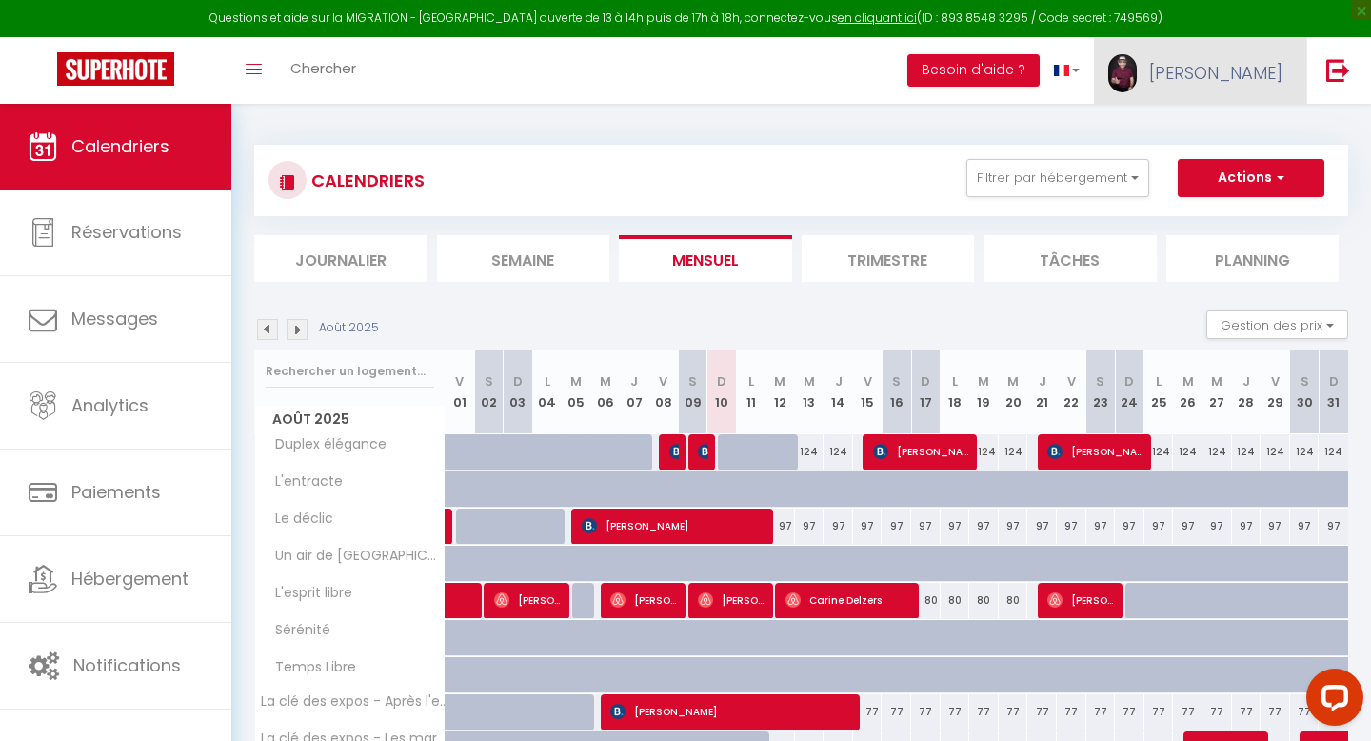
click at [1250, 64] on span "[PERSON_NAME]" at bounding box center [1215, 73] width 133 height 24
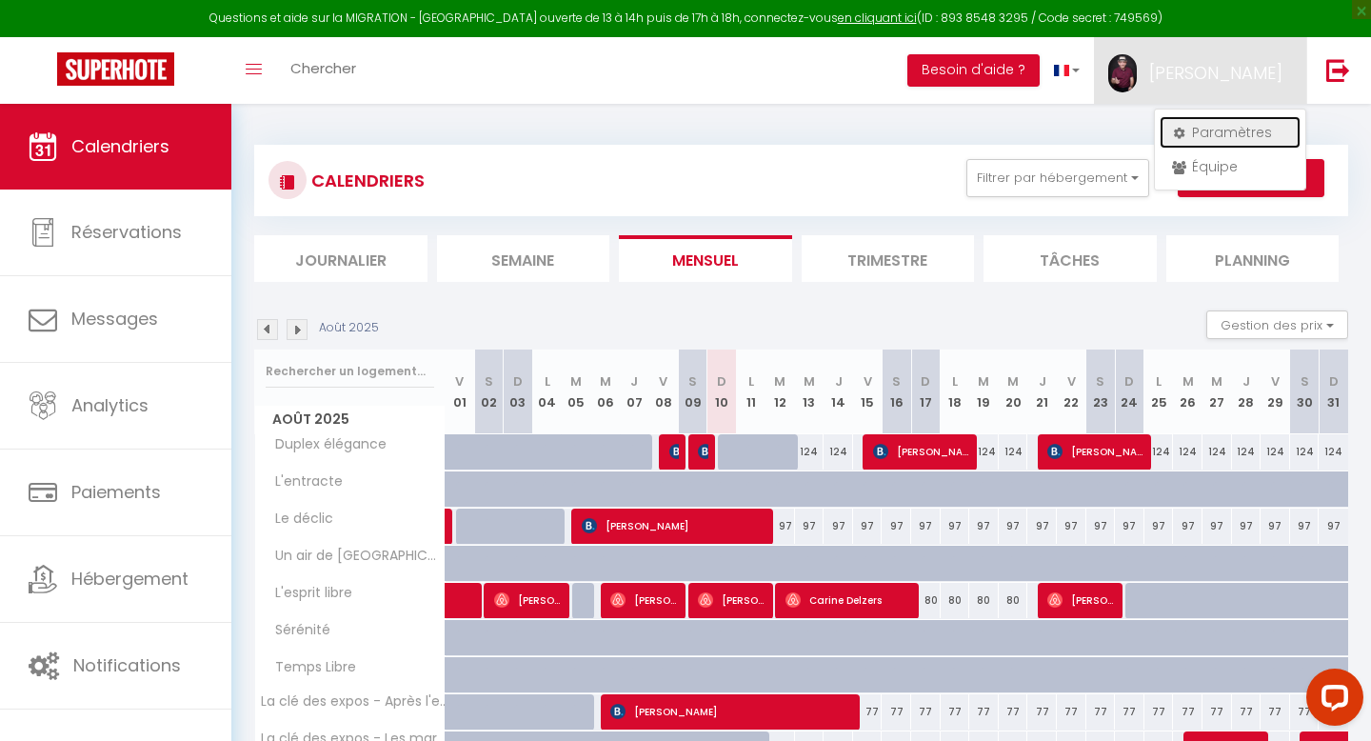
click at [1210, 130] on link "Paramètres" at bounding box center [1229, 132] width 141 height 32
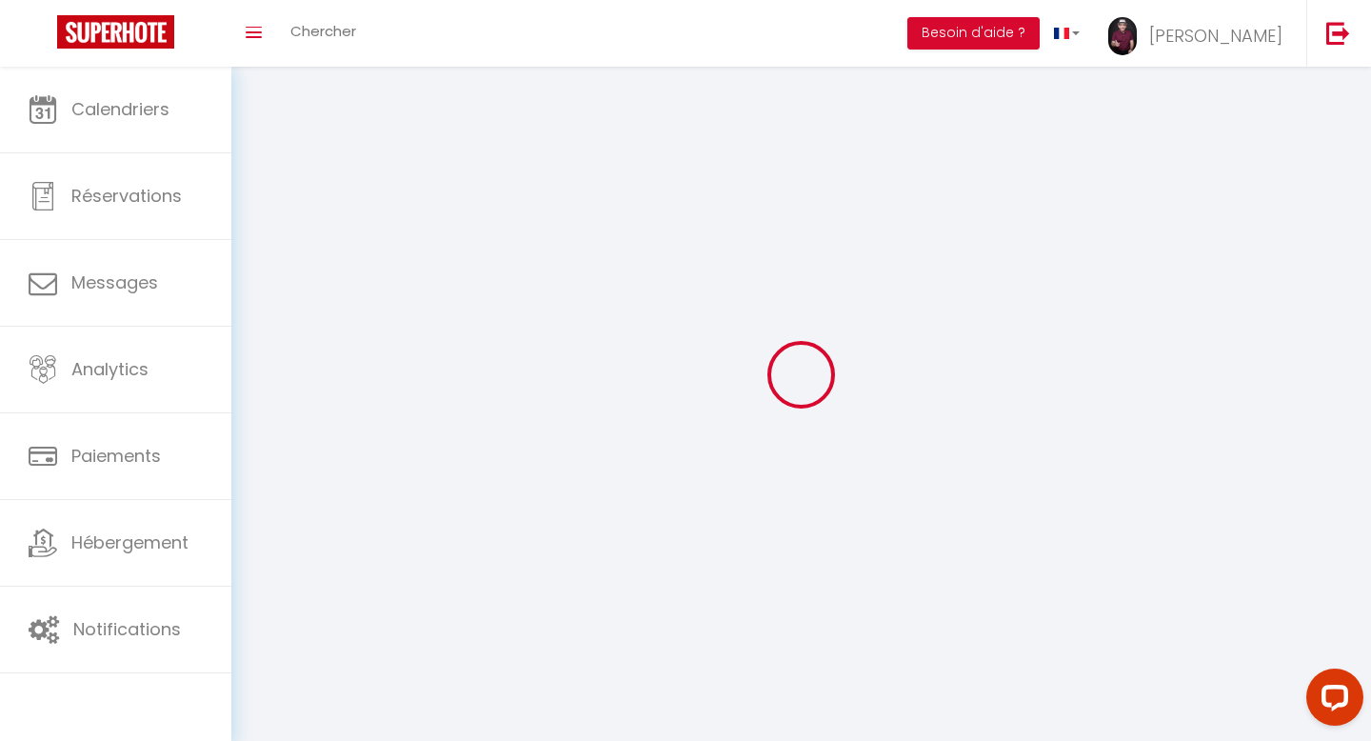
select select
type input "[PERSON_NAME]"
type input "0661339182"
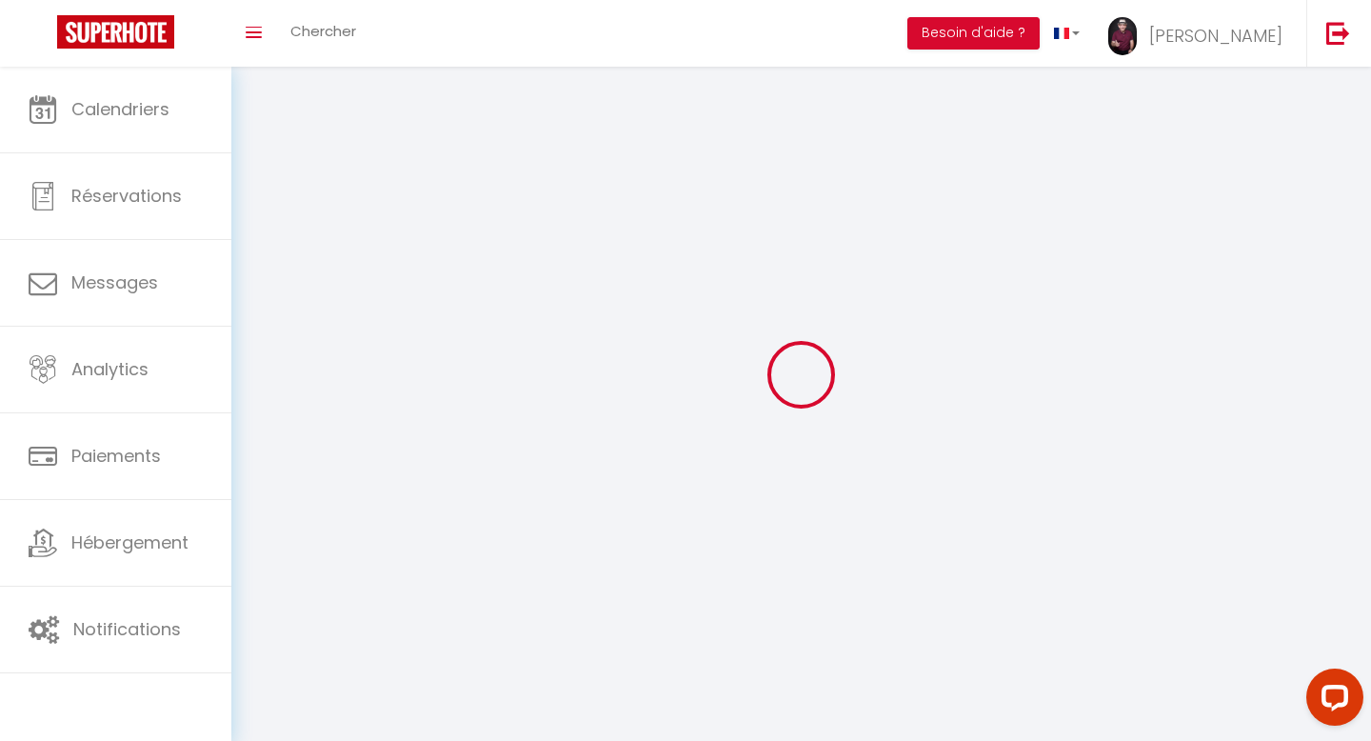
type input "[STREET_ADDRESS]"
type input "92320"
type input "chatillon"
type input "QwtwD6KuyyIKYLJtcTYn81Vsz"
type input "AEAZofkezzfznHCRNlgBjz9"
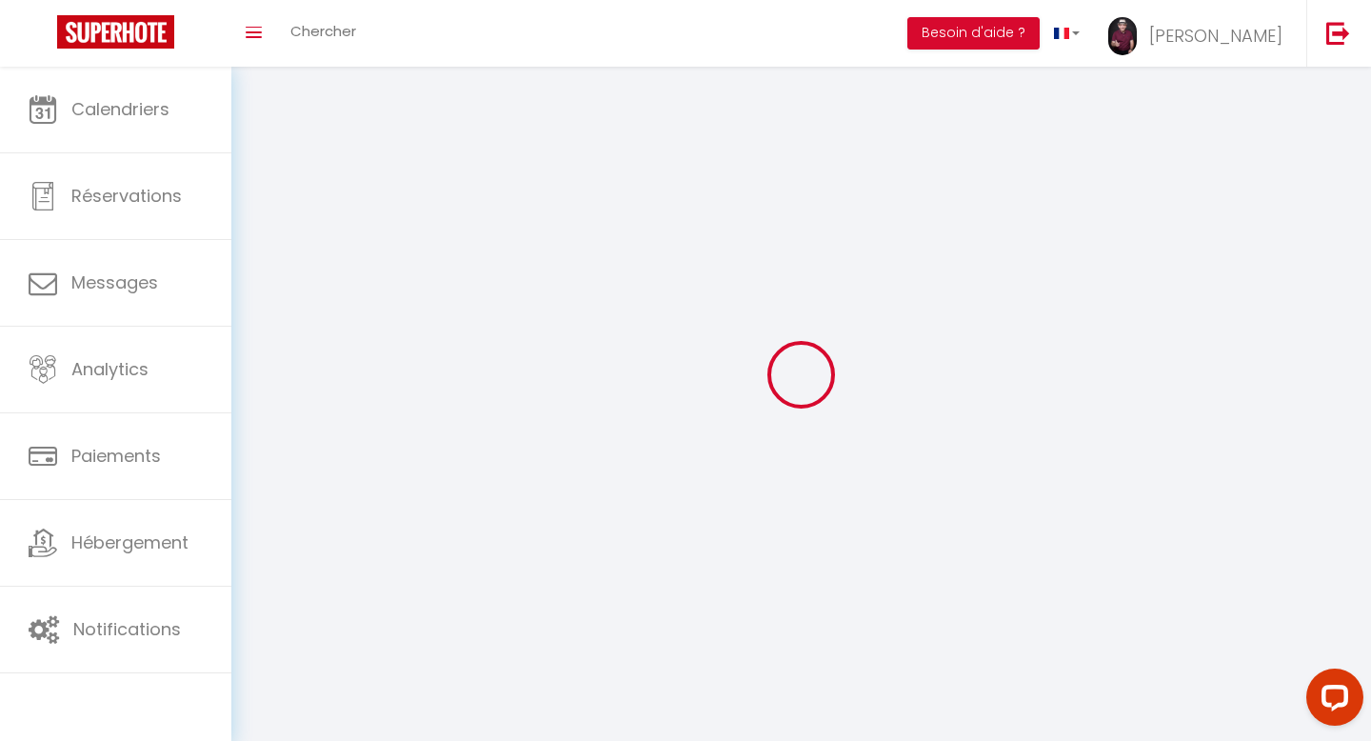
select select "75"
select select "28"
select select "fr"
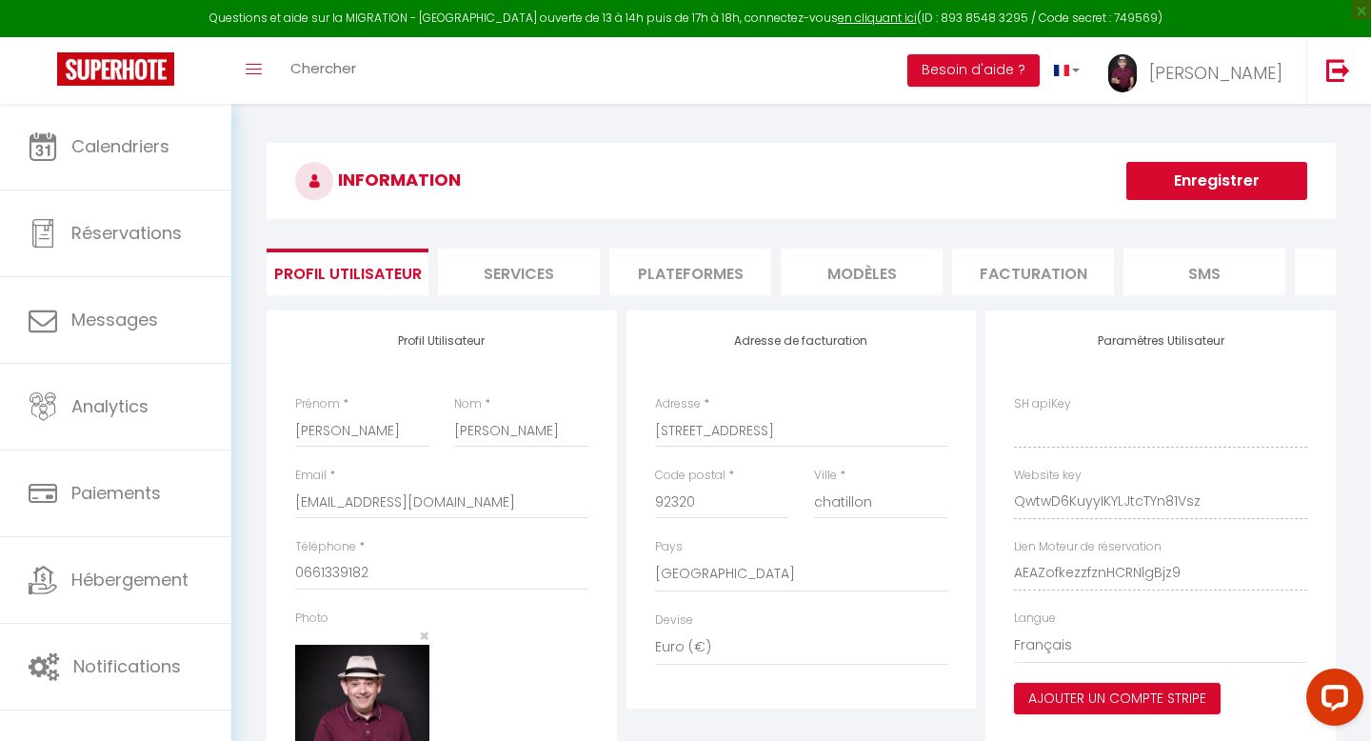
type input "QwtwD6KuyyIKYLJtcTYn81Vsz"
type input "AEAZofkezzfznHCRNlgBjz9"
type input "[URL][DOMAIN_NAME]"
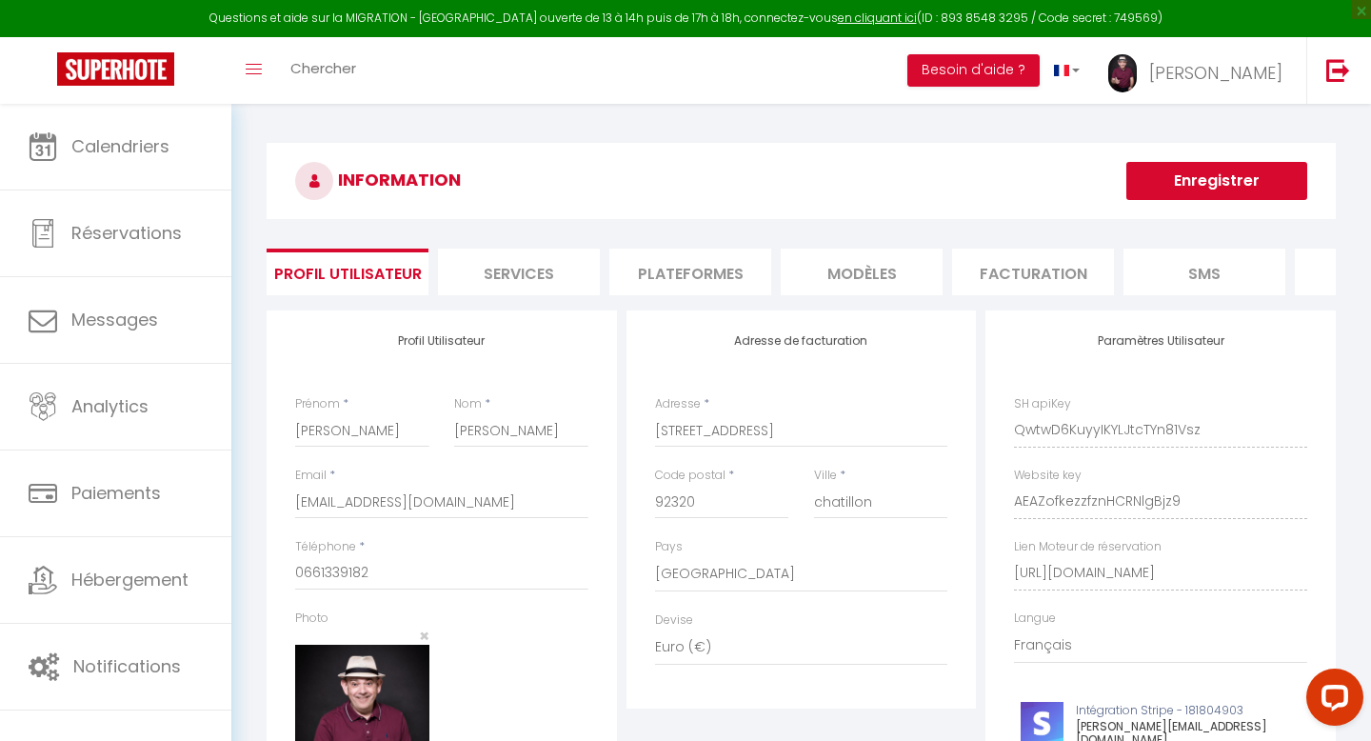
click at [695, 276] on li "Plateformes" at bounding box center [690, 271] width 162 height 47
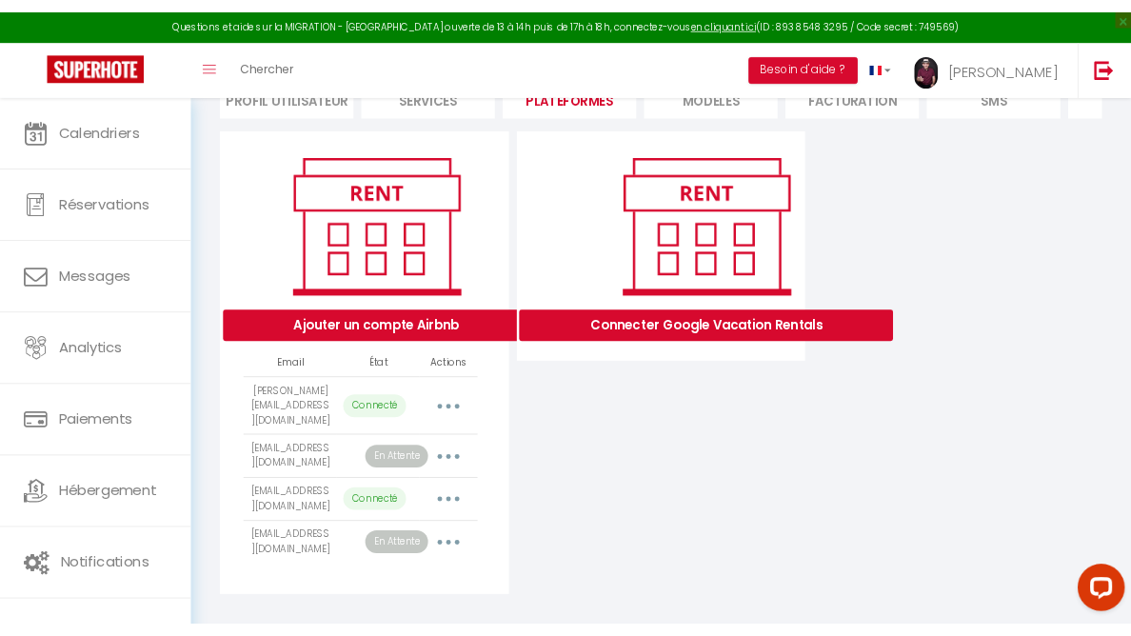
scroll to position [166, 0]
